Goal: Information Seeking & Learning: Learn about a topic

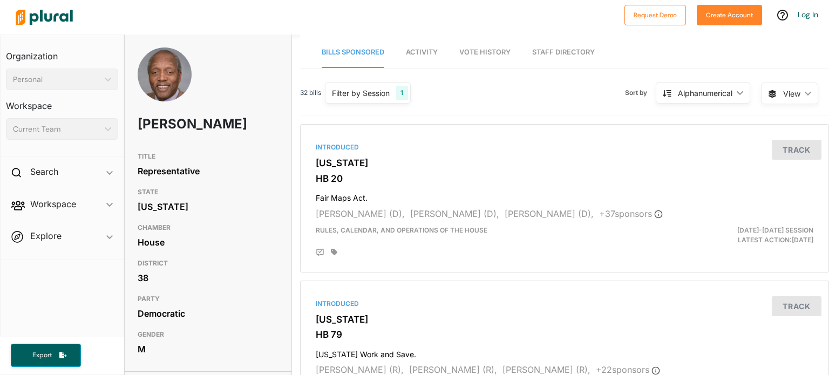
click at [551, 53] on link "Staff Directory" at bounding box center [563, 52] width 63 height 31
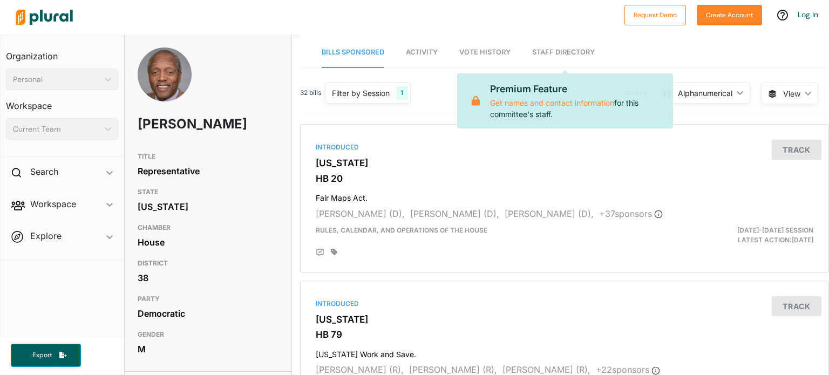
click at [179, 87] on img at bounding box center [165, 87] width 54 height 81
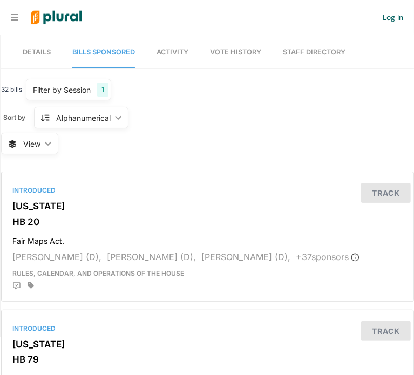
click at [39, 56] on span "Details" at bounding box center [37, 52] width 28 height 8
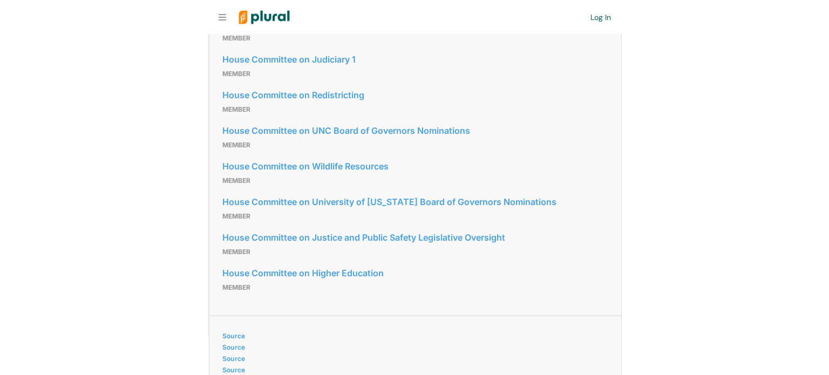
scroll to position [647, 0]
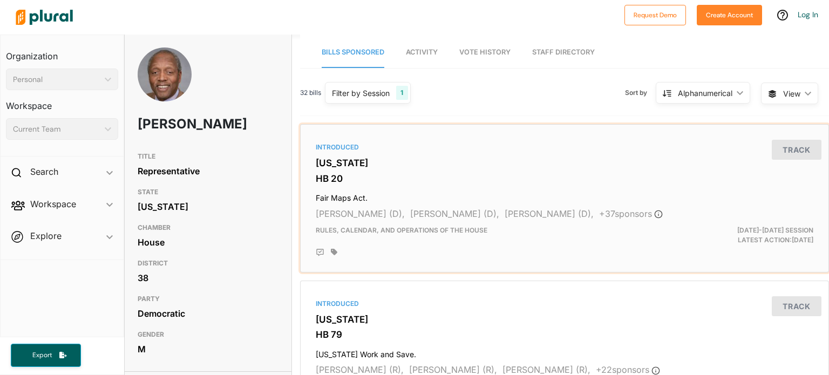
click at [343, 163] on h3 "North Carolina" at bounding box center [564, 163] width 497 height 11
click at [230, 1] on div at bounding box center [315, 17] width 608 height 38
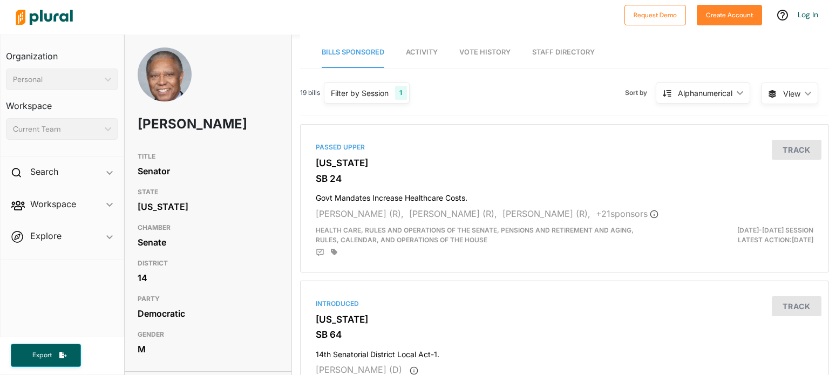
click at [265, 12] on div at bounding box center [315, 17] width 608 height 38
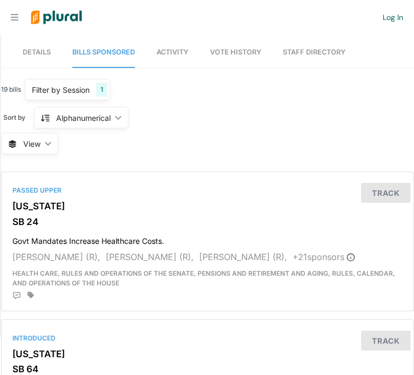
click at [29, 43] on link "Details" at bounding box center [37, 52] width 28 height 31
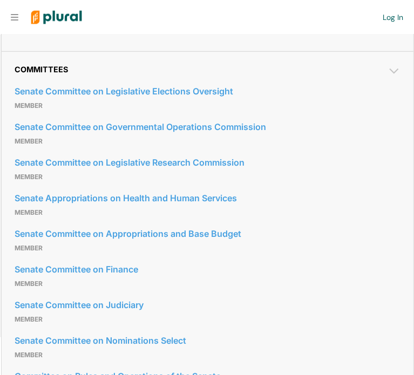
scroll to position [511, 0]
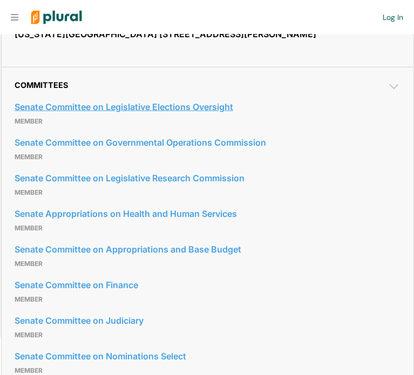
click at [110, 115] on link "Senate Committee on Legislative Elections Oversight" at bounding box center [208, 107] width 386 height 16
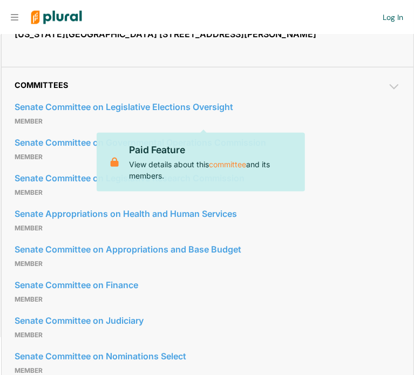
click at [283, 90] on h2 "Committees" at bounding box center [208, 84] width 386 height 9
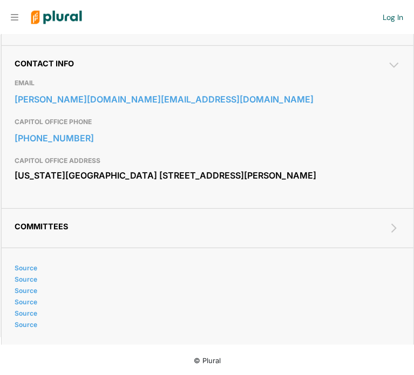
click at [164, 222] on h2 "Committees" at bounding box center [208, 226] width 386 height 9
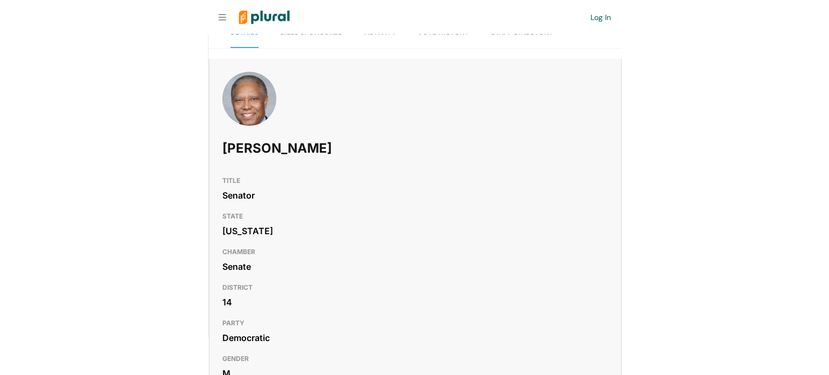
scroll to position [0, 0]
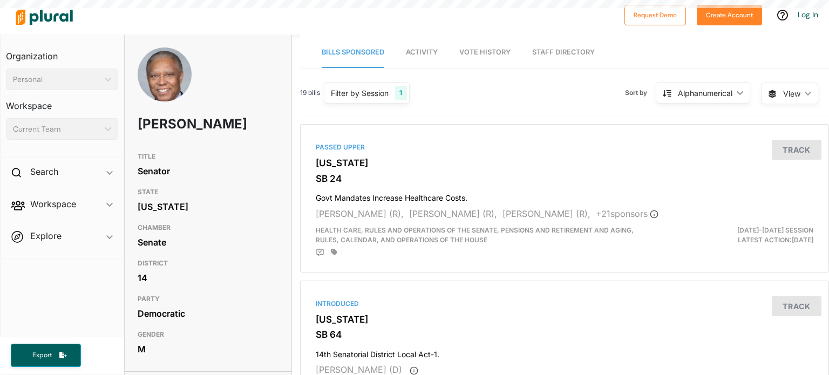
click at [495, 51] on span "Vote History" at bounding box center [484, 52] width 51 height 8
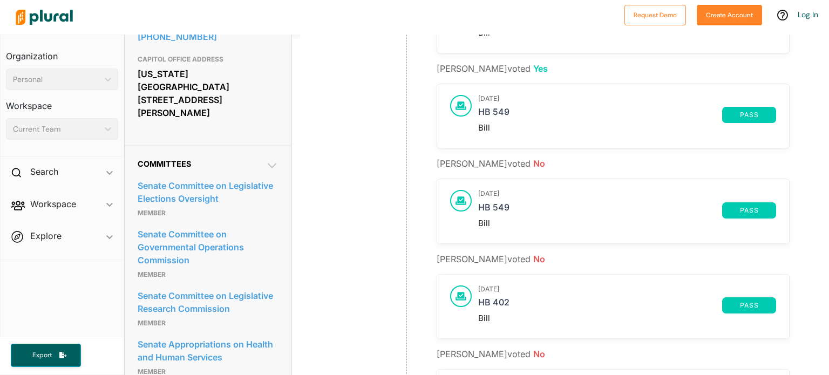
scroll to position [486, 0]
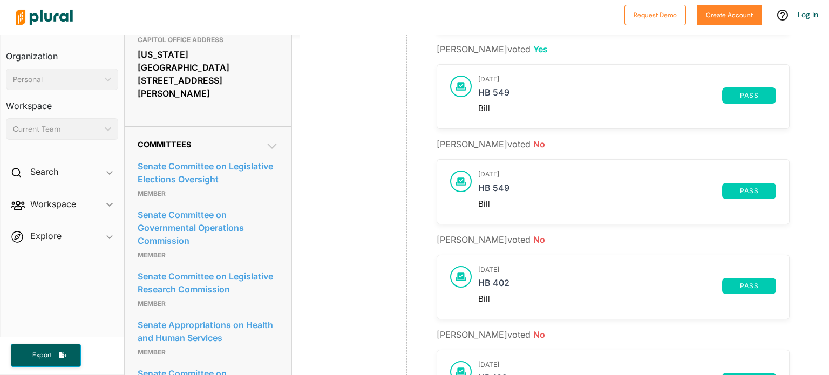
click at [489, 284] on link "HB 402" at bounding box center [600, 286] width 244 height 16
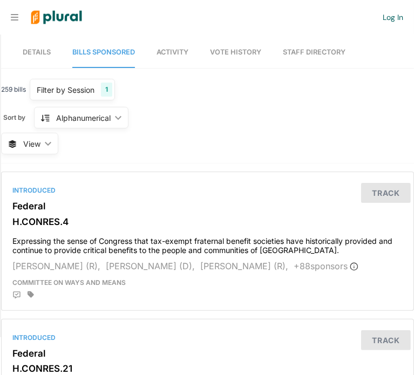
click at [29, 52] on span "Details" at bounding box center [37, 52] width 28 height 8
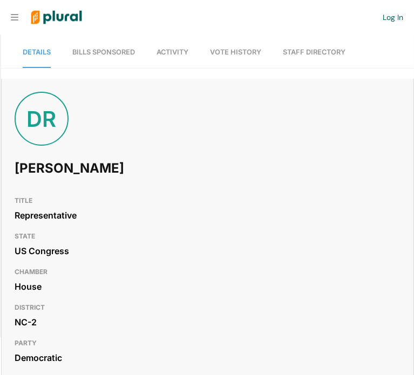
click at [220, 282] on div "House" at bounding box center [208, 286] width 386 height 16
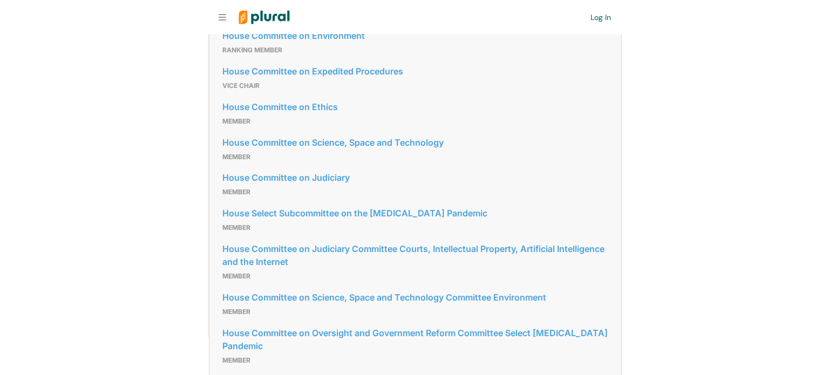
scroll to position [956, 0]
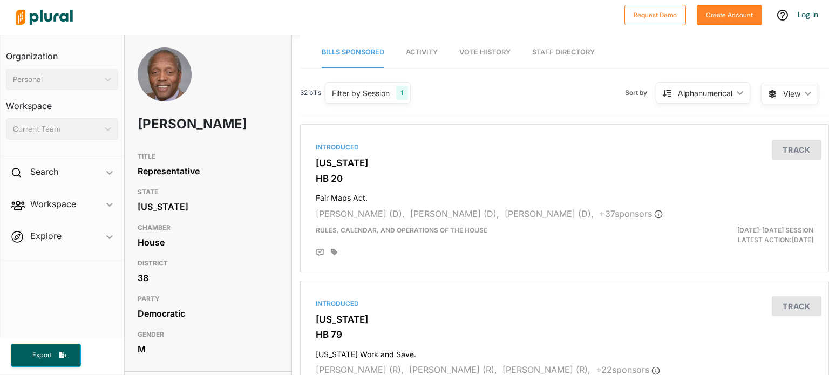
click at [473, 56] on span "Vote History" at bounding box center [484, 52] width 51 height 8
